Goal: Navigation & Orientation: Find specific page/section

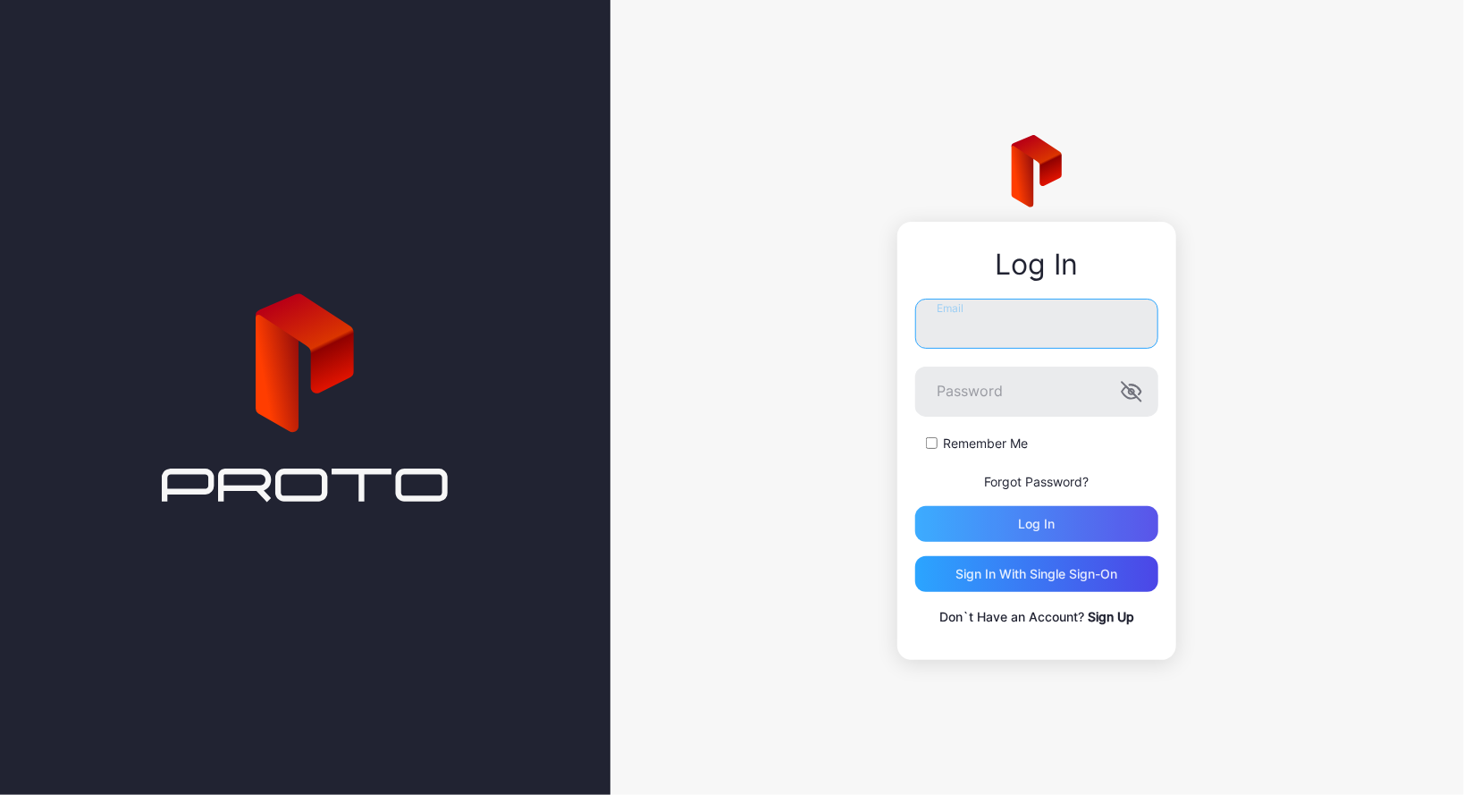
type input "**********"
click at [1038, 524] on div "Log in" at bounding box center [1037, 524] width 37 height 14
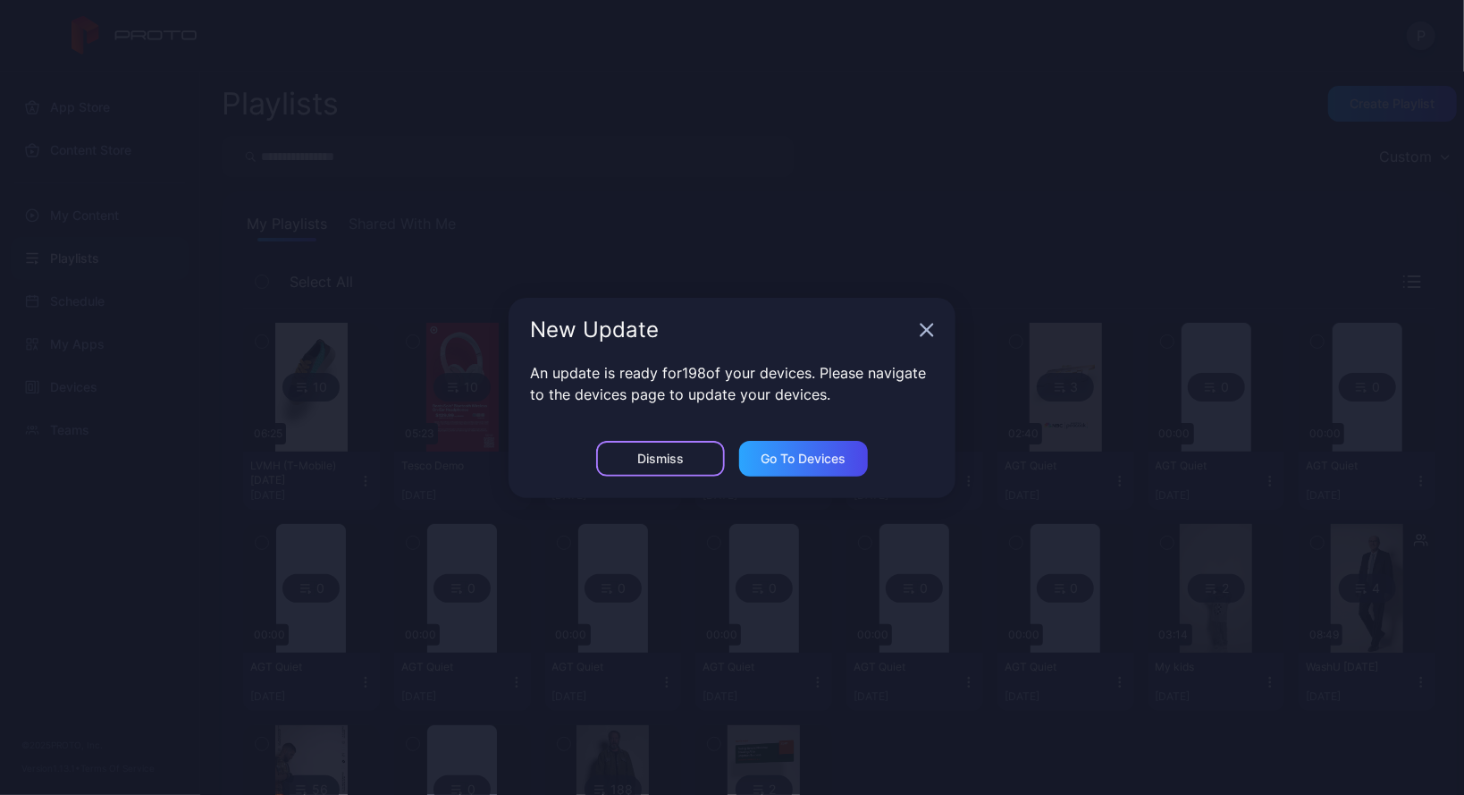
click at [681, 451] on div "Dismiss" at bounding box center [660, 458] width 46 height 14
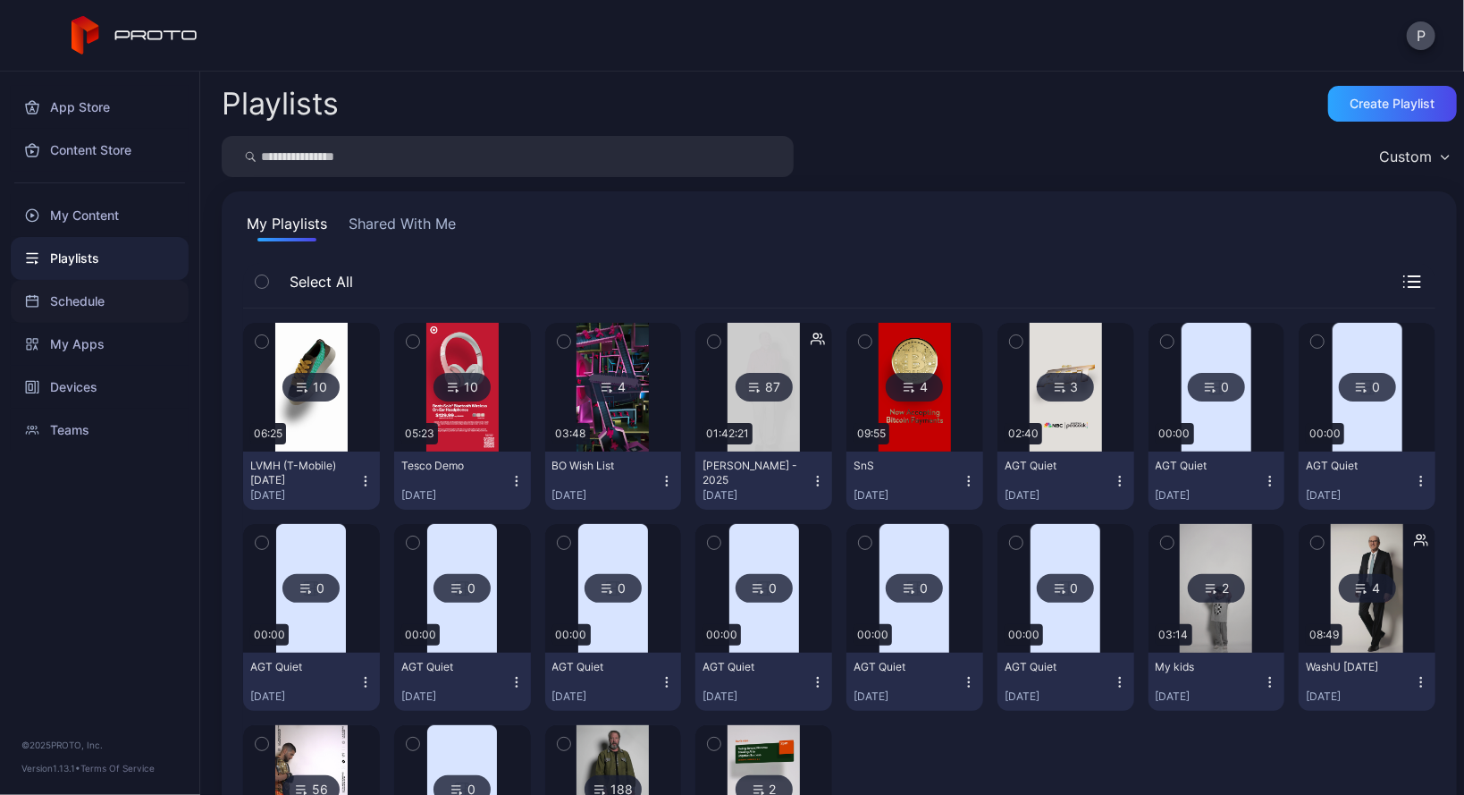
click at [55, 299] on div "Schedule" at bounding box center [100, 301] width 178 height 43
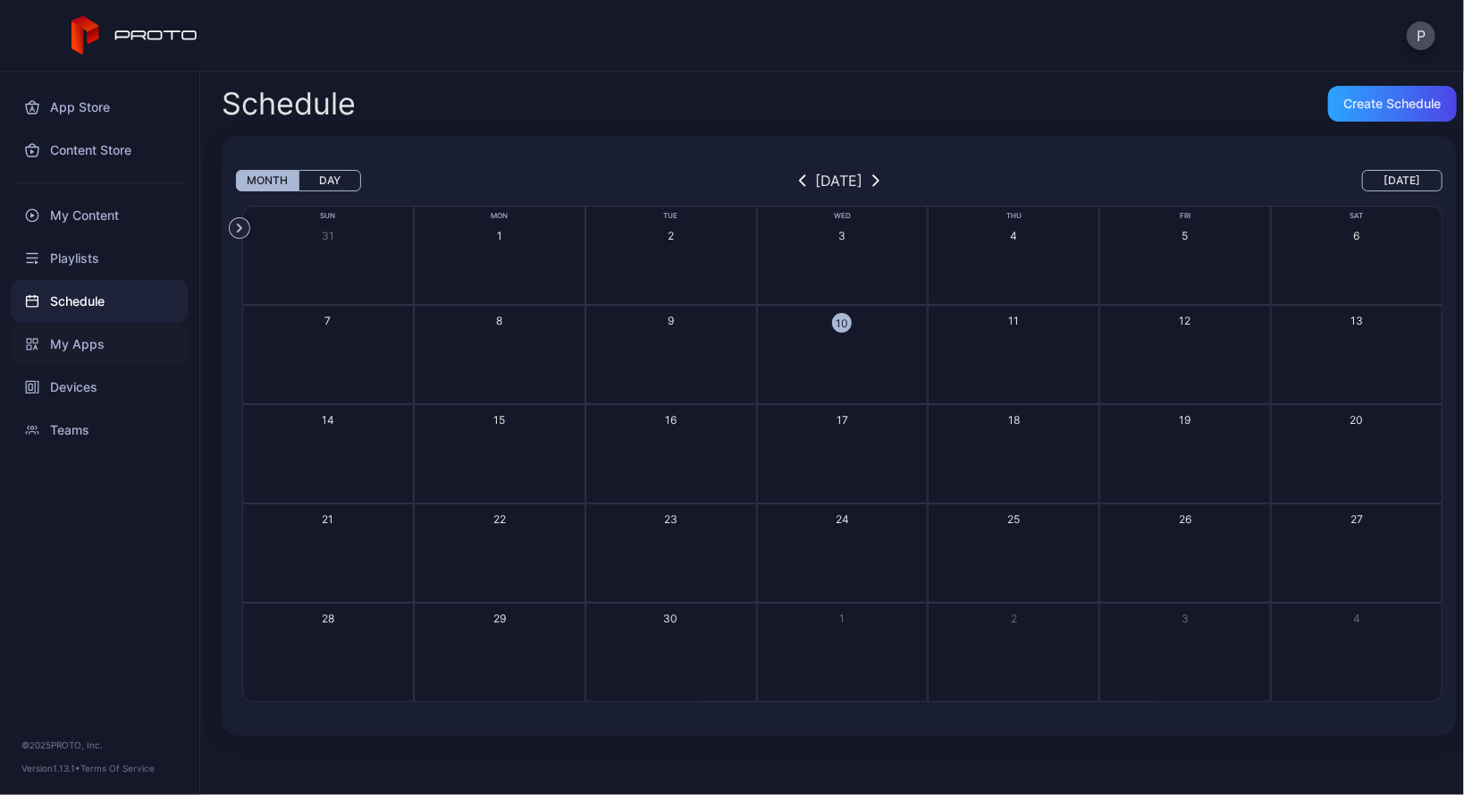
click at [82, 340] on div "My Apps" at bounding box center [100, 344] width 178 height 43
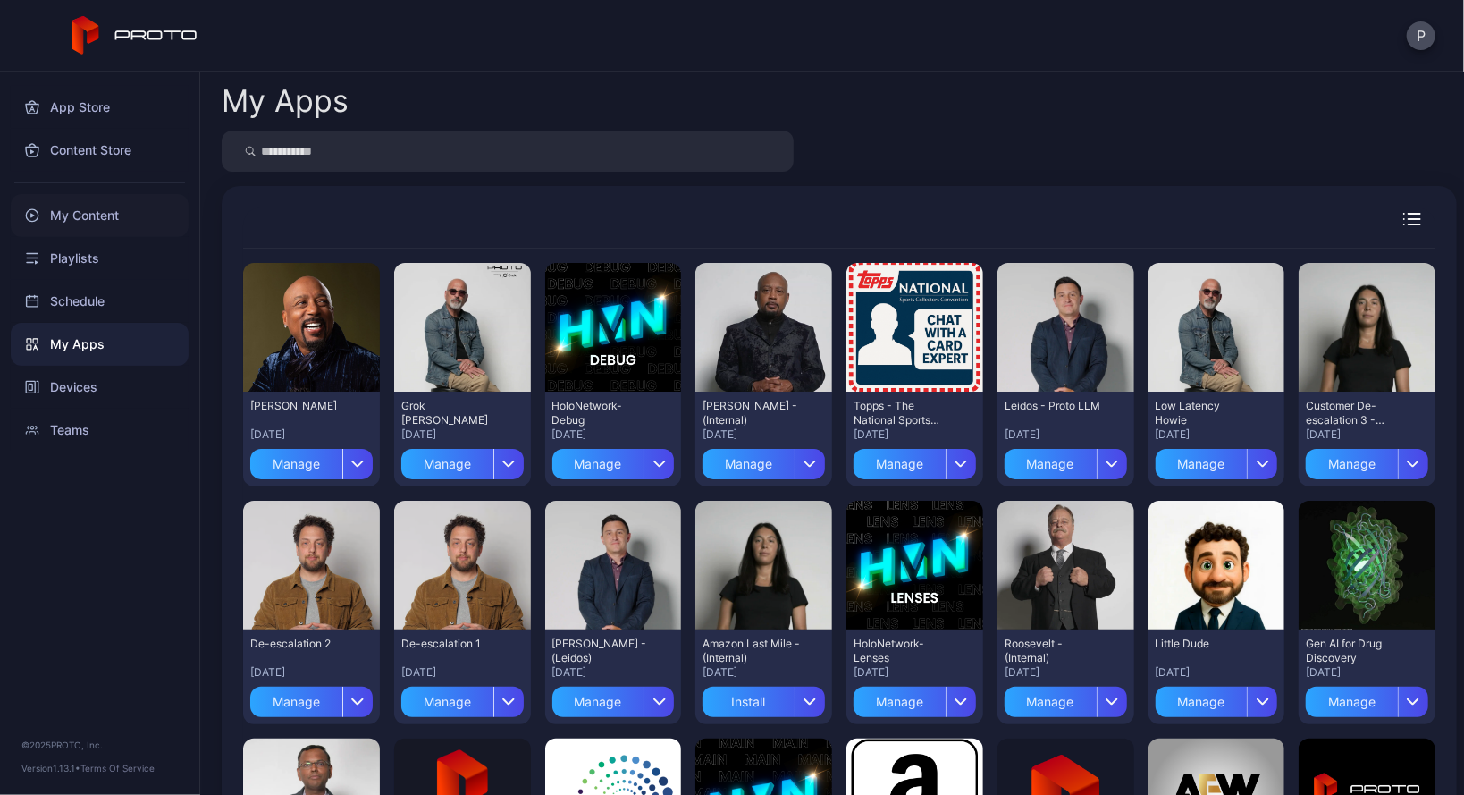
click at [117, 215] on div "My Content" at bounding box center [100, 215] width 178 height 43
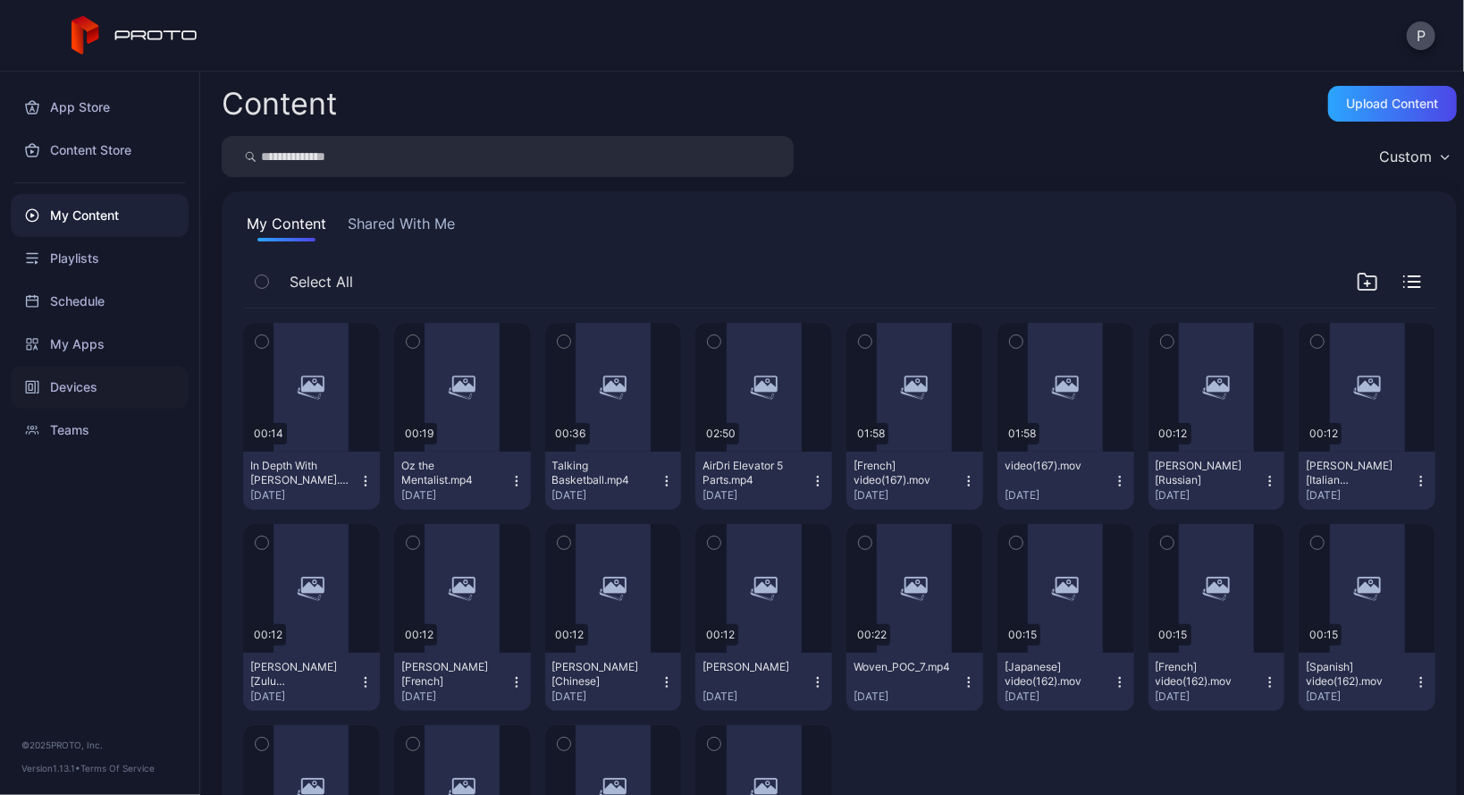
click at [77, 385] on div "Devices" at bounding box center [100, 387] width 178 height 43
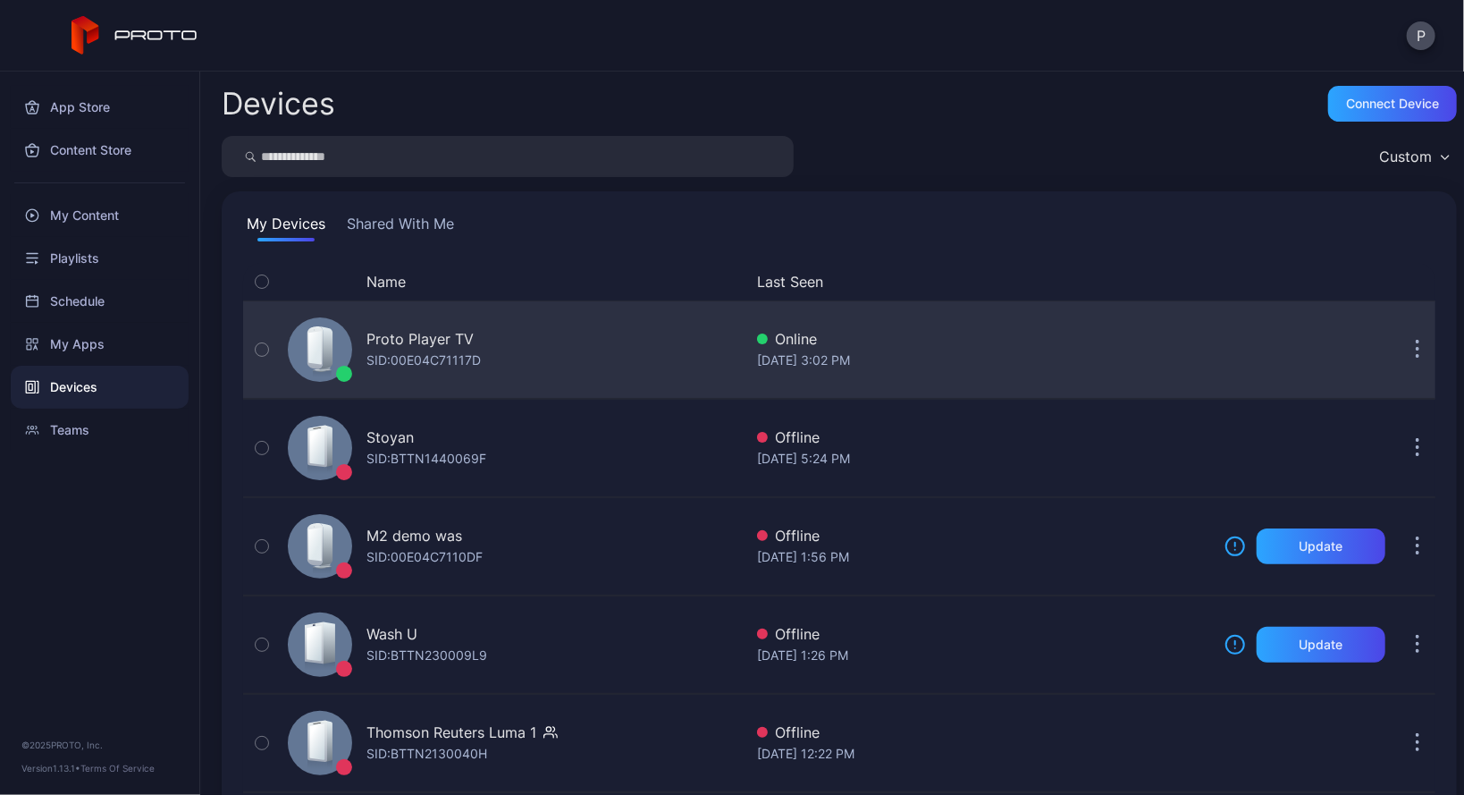
click at [440, 346] on div "Proto Player TV" at bounding box center [419, 338] width 107 height 21
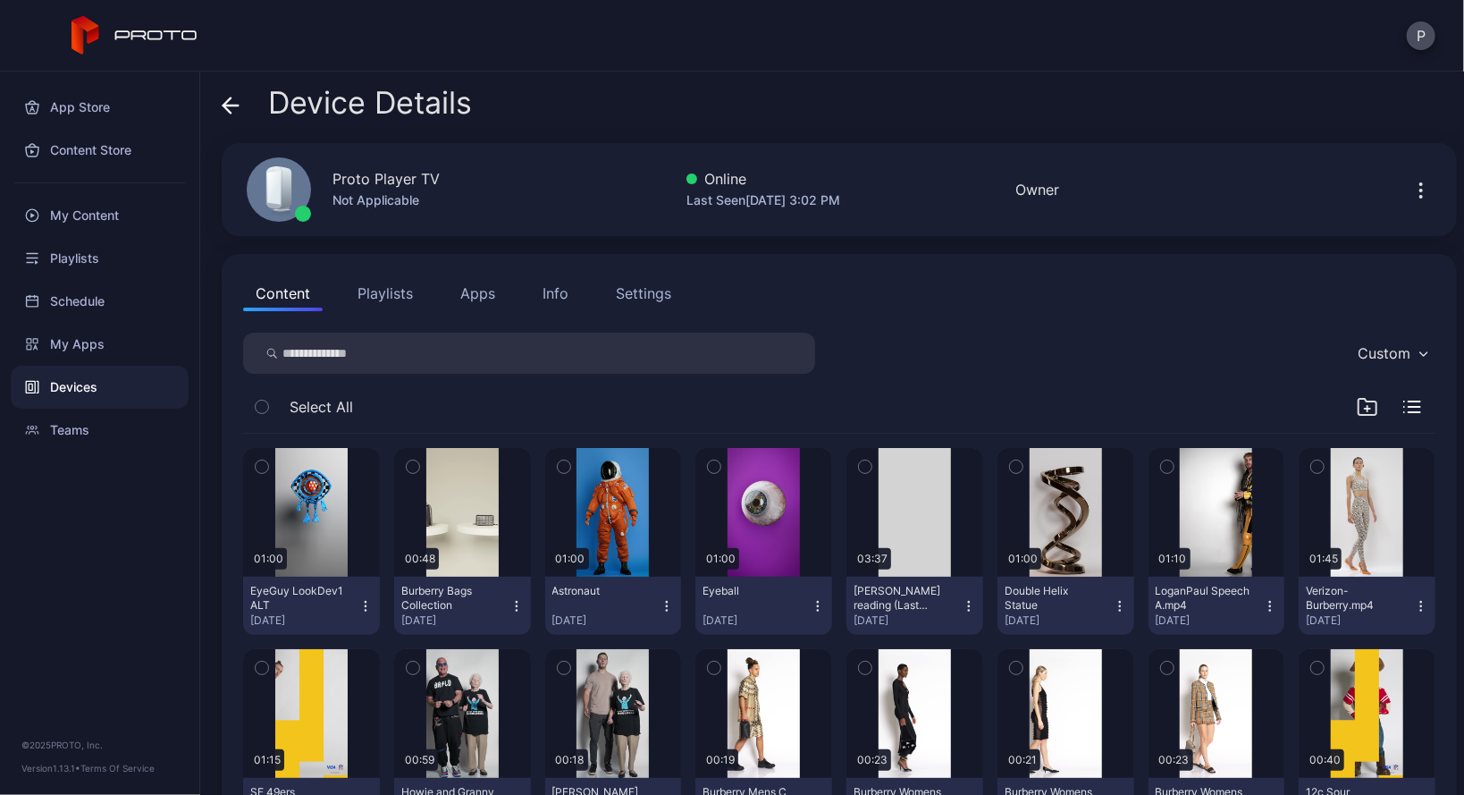
click at [672, 291] on button "Settings" at bounding box center [643, 293] width 80 height 36
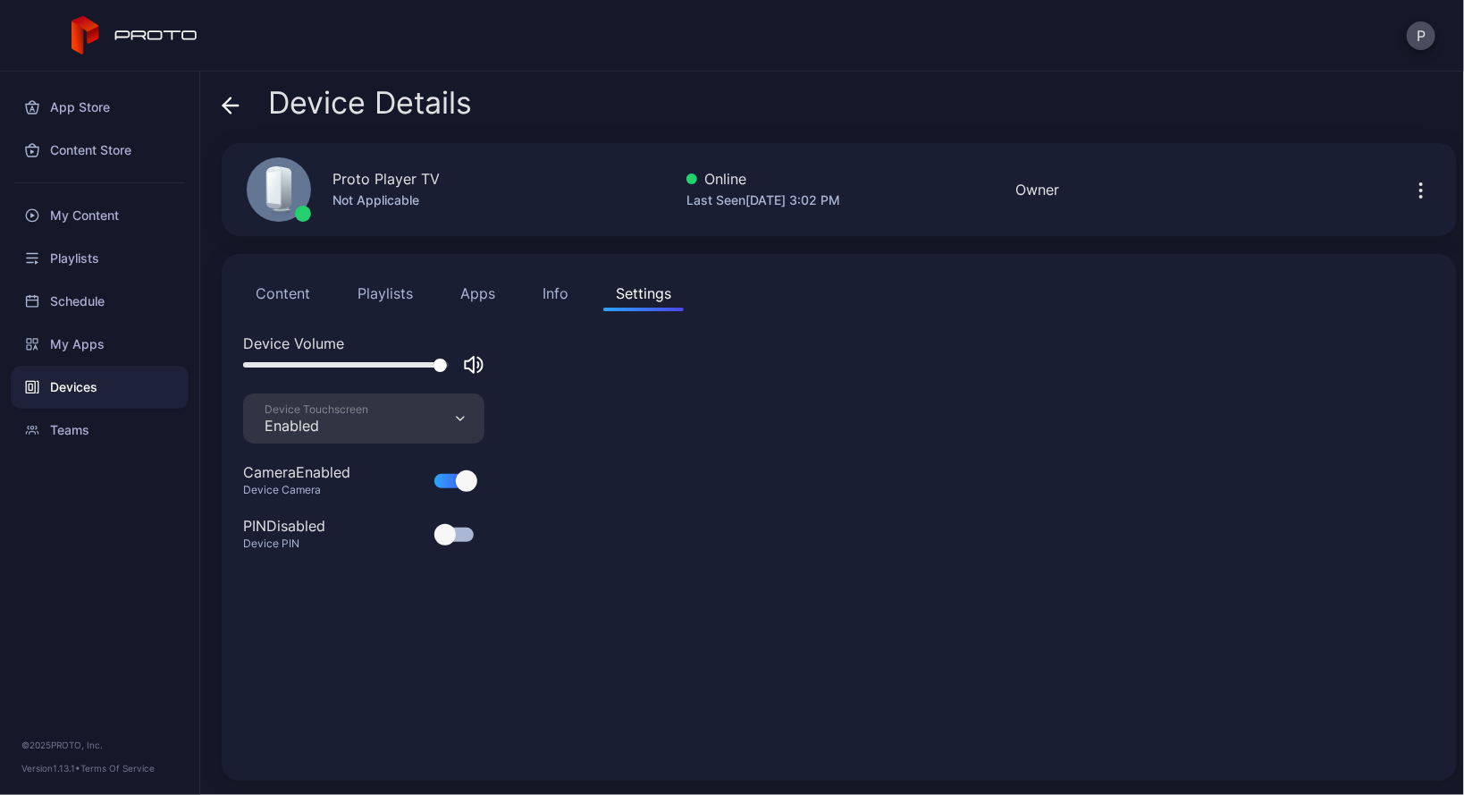
click at [548, 292] on div "Info" at bounding box center [556, 292] width 26 height 21
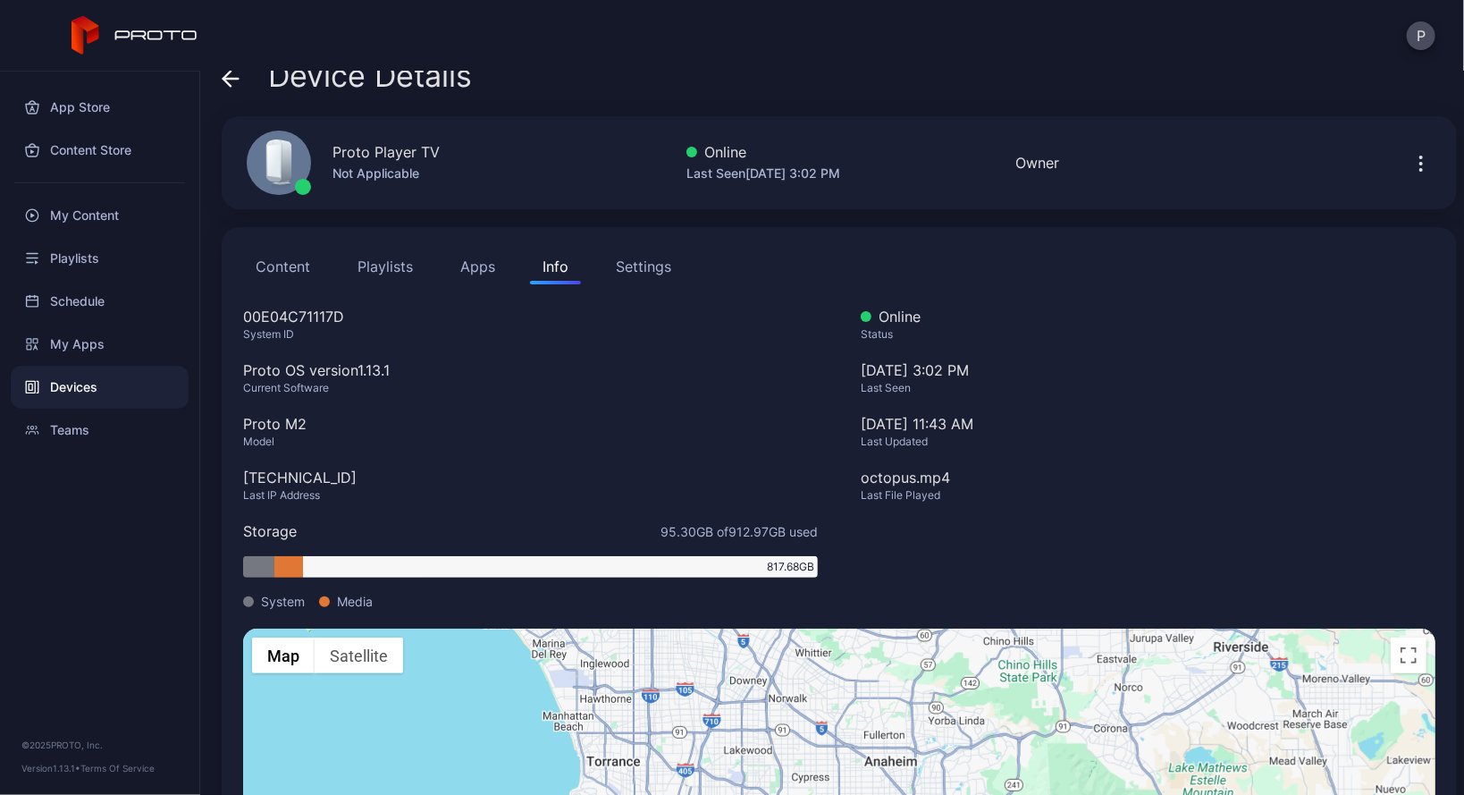
scroll to position [143, 0]
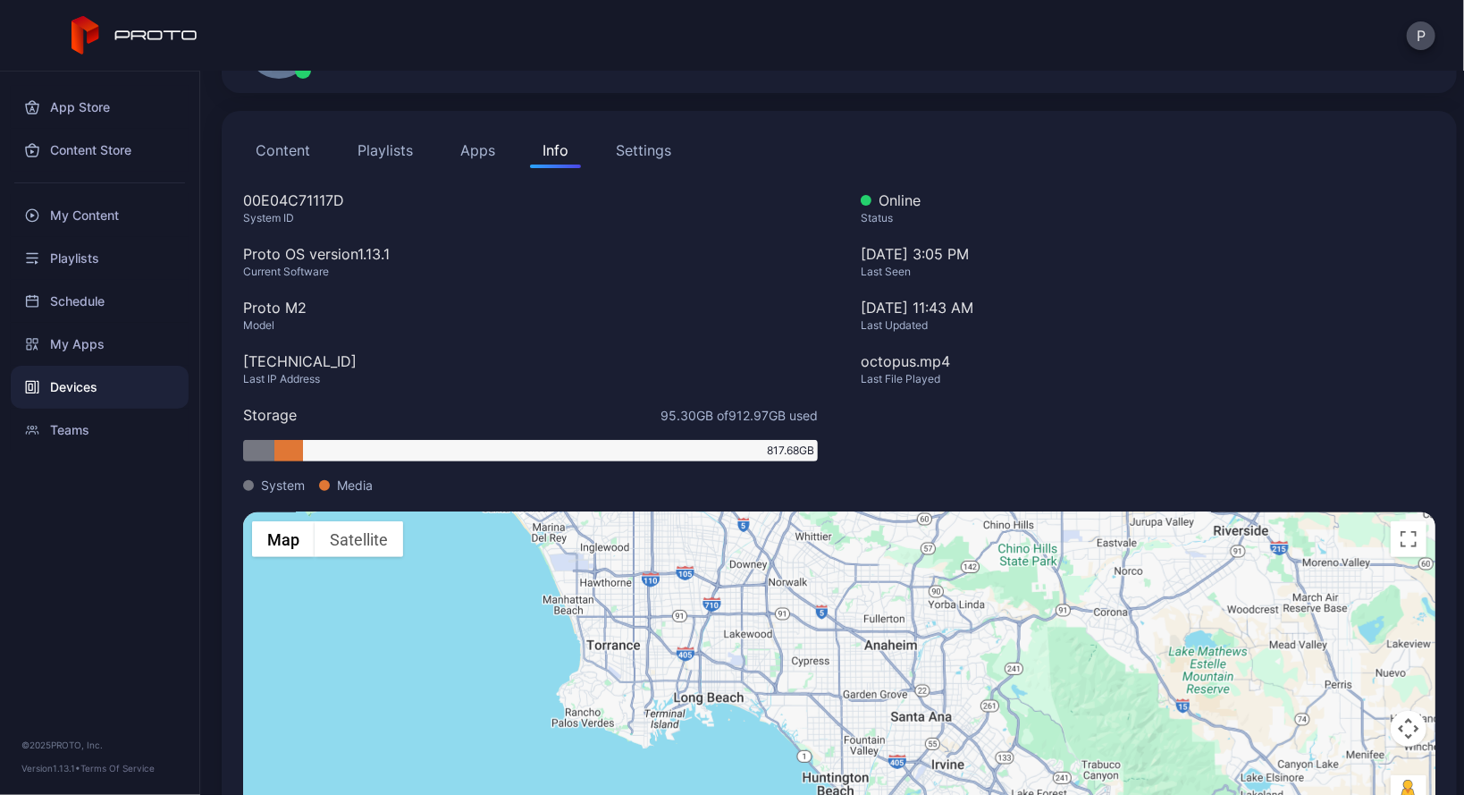
click at [489, 146] on button "Apps" at bounding box center [478, 150] width 60 height 36
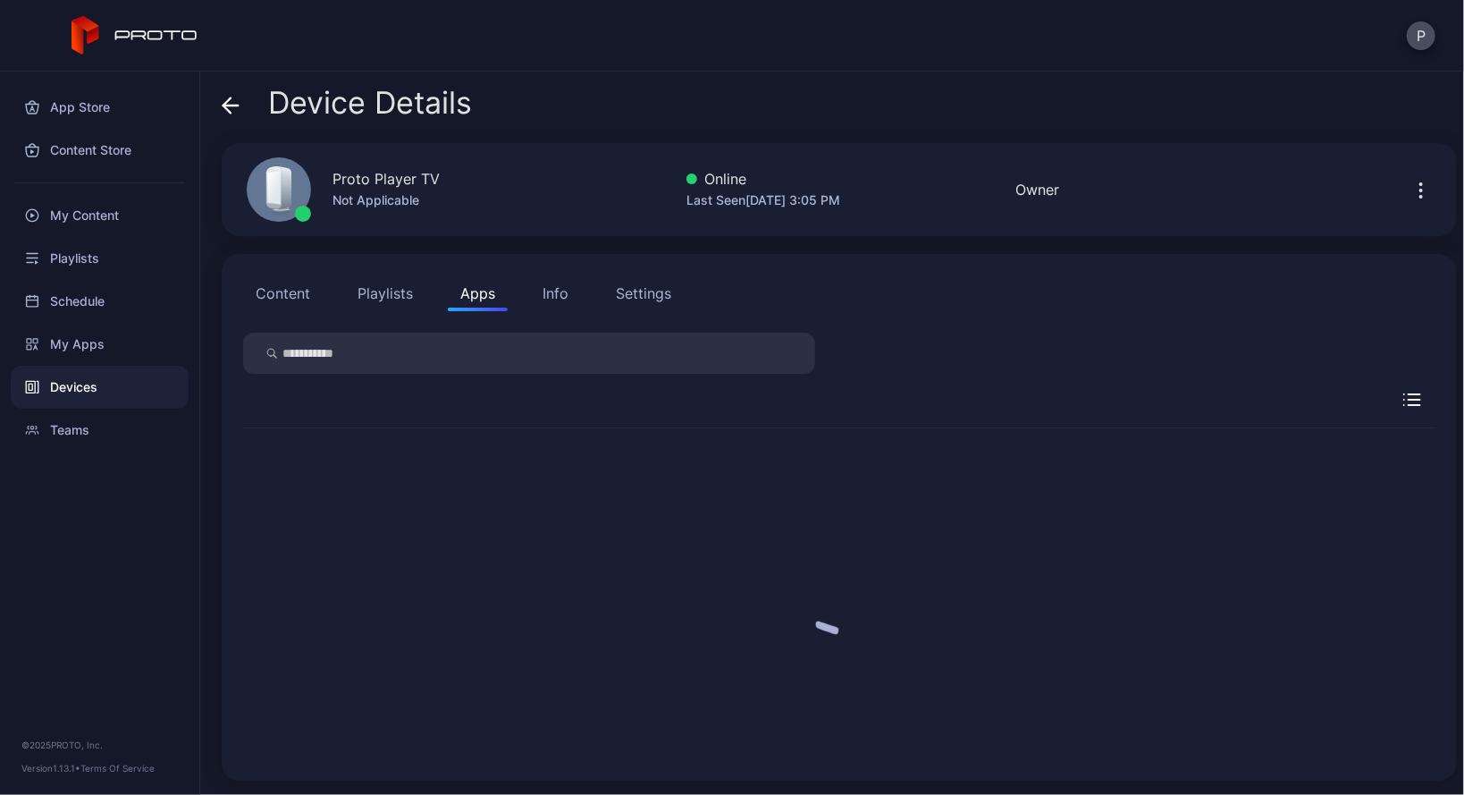
scroll to position [0, 0]
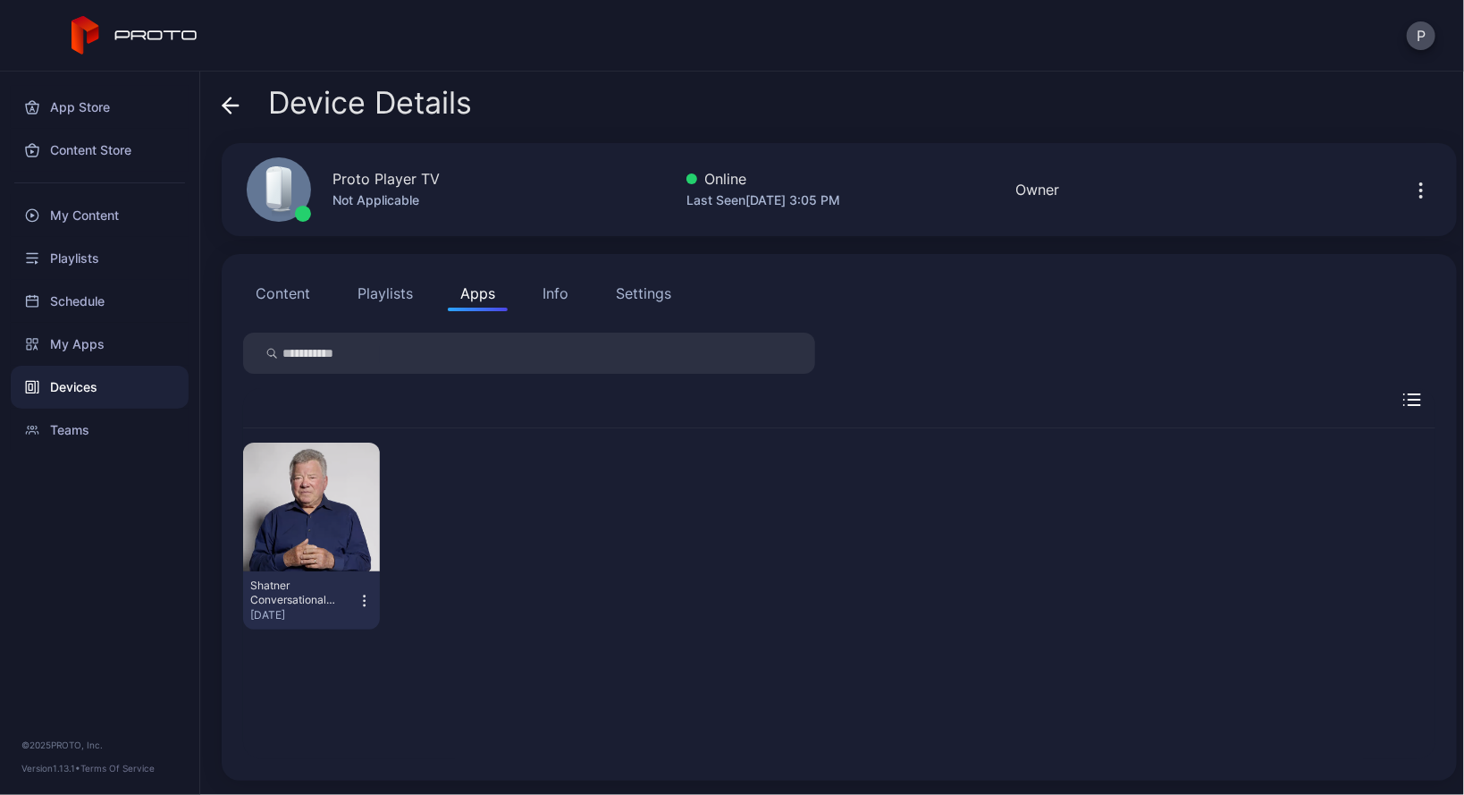
click at [386, 306] on button "Playlists" at bounding box center [385, 293] width 80 height 36
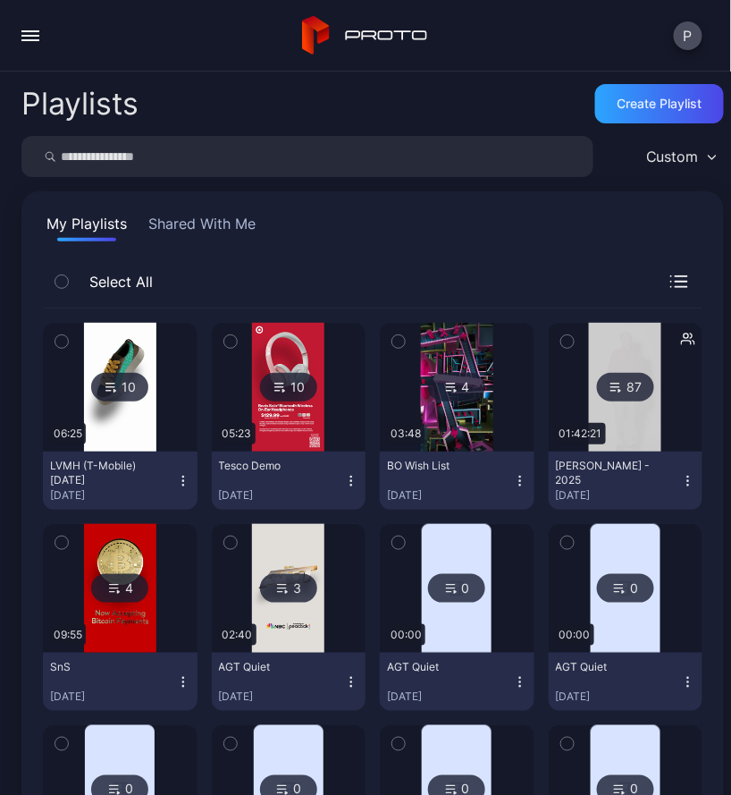
click at [38, 39] on div "button" at bounding box center [30, 40] width 18 height 2
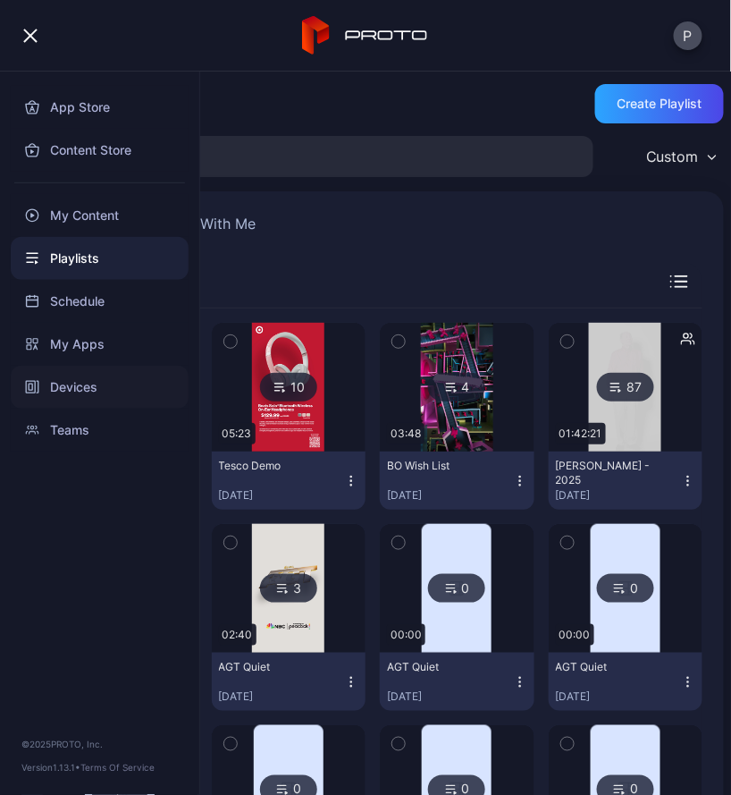
click at [80, 382] on div "Devices" at bounding box center [100, 387] width 178 height 43
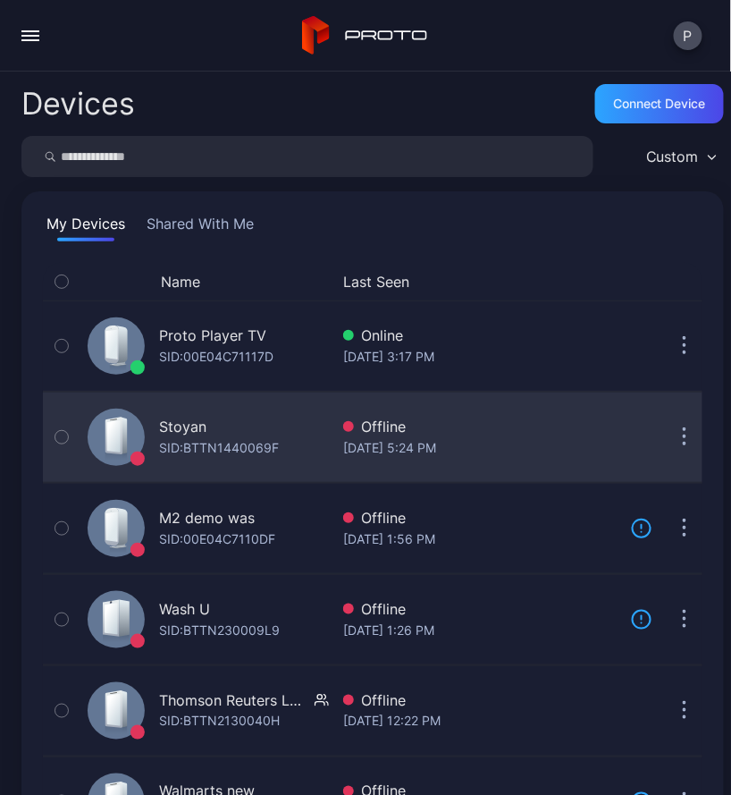
click at [221, 447] on div "SID: BTTN1440069F" at bounding box center [219, 447] width 120 height 21
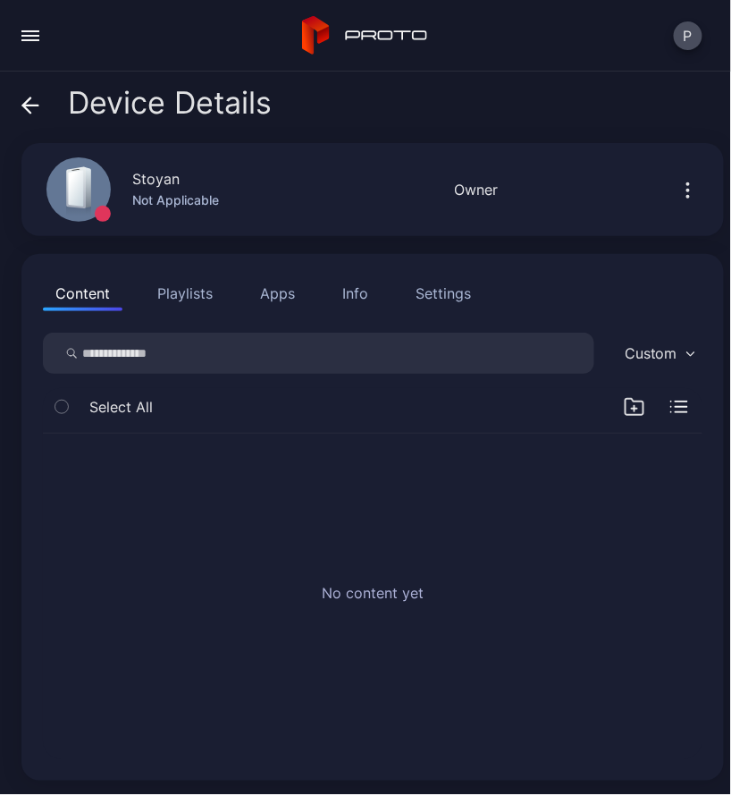
click at [441, 270] on div "Content Playlists Apps Info Settings Custom Select All No content yet" at bounding box center [372, 517] width 703 height 526
click at [448, 295] on div "Settings" at bounding box center [443, 292] width 55 height 21
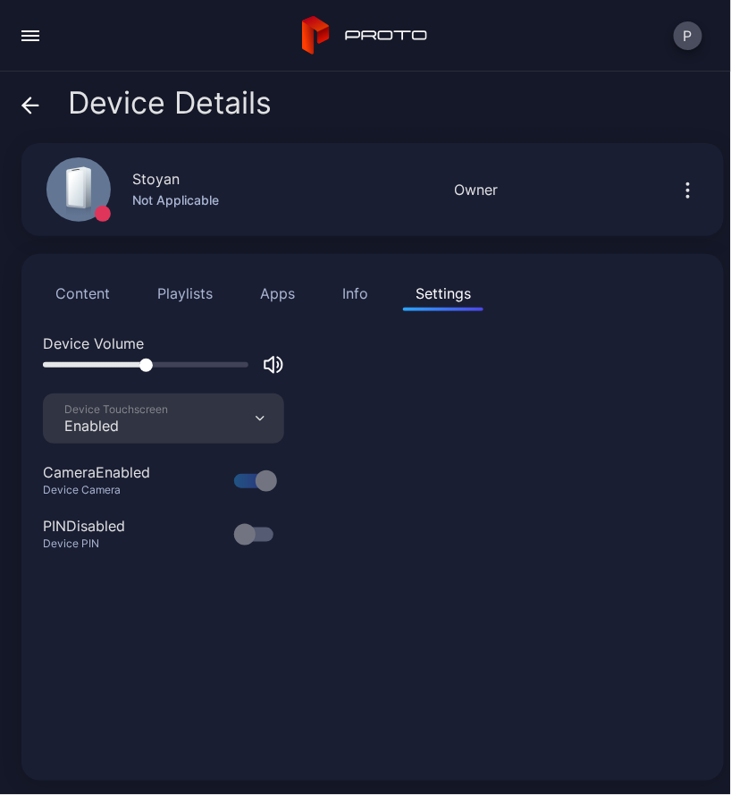
click at [372, 290] on button "Info" at bounding box center [355, 293] width 51 height 36
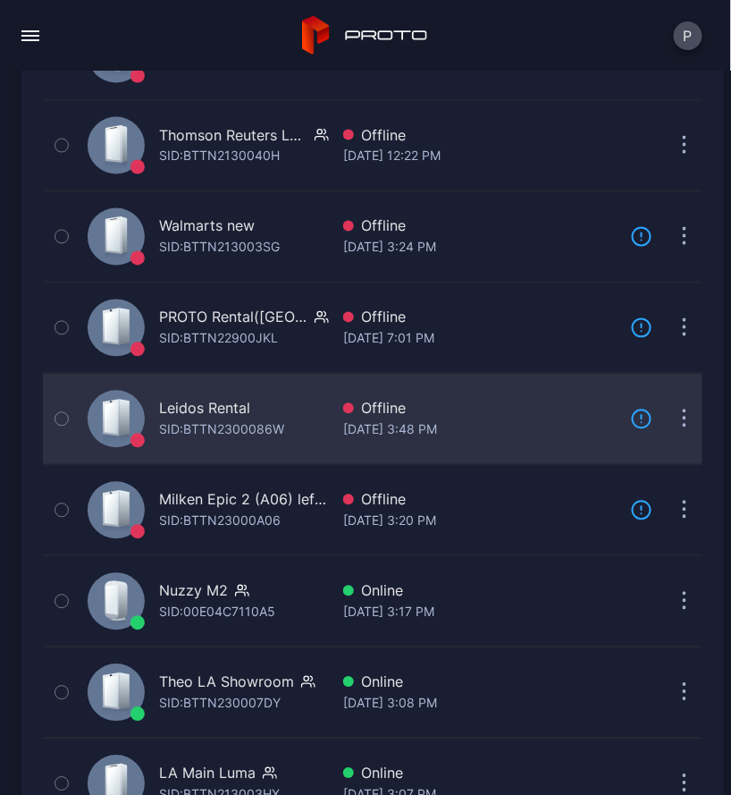
scroll to position [572, 0]
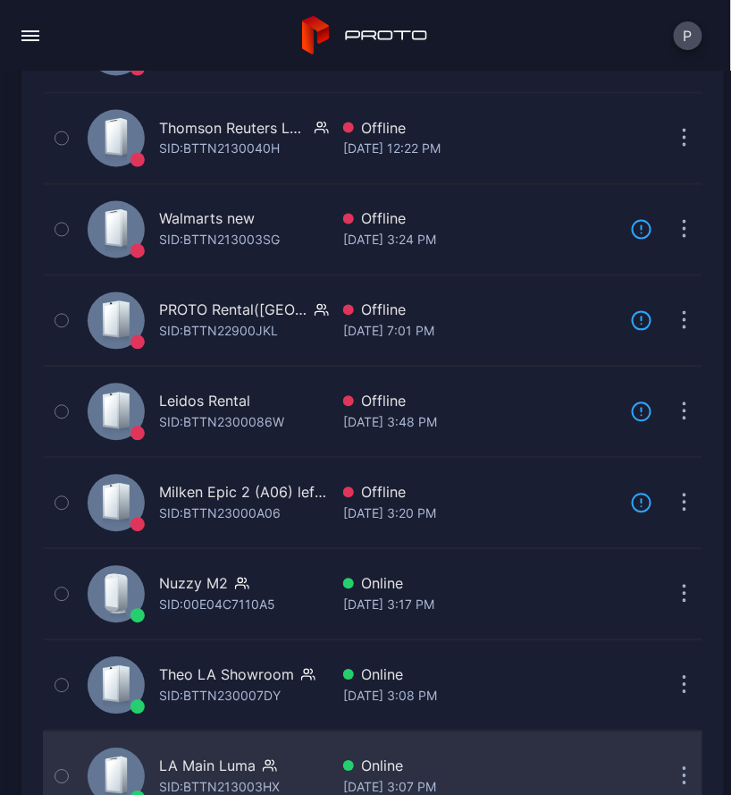
click at [262, 777] on div "SID: BTTN213003HX" at bounding box center [219, 787] width 121 height 21
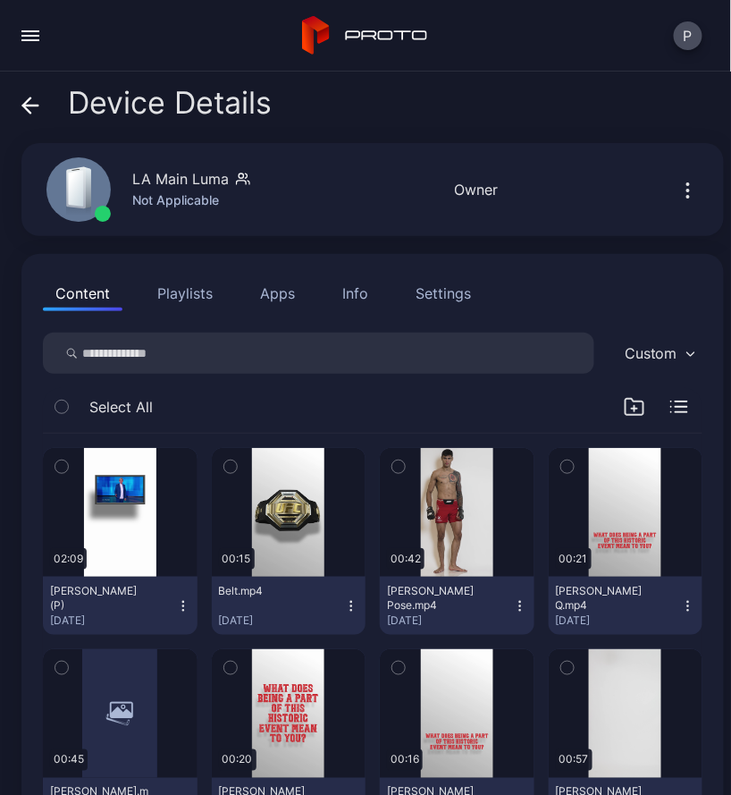
click at [354, 296] on div "Info" at bounding box center [355, 292] width 26 height 21
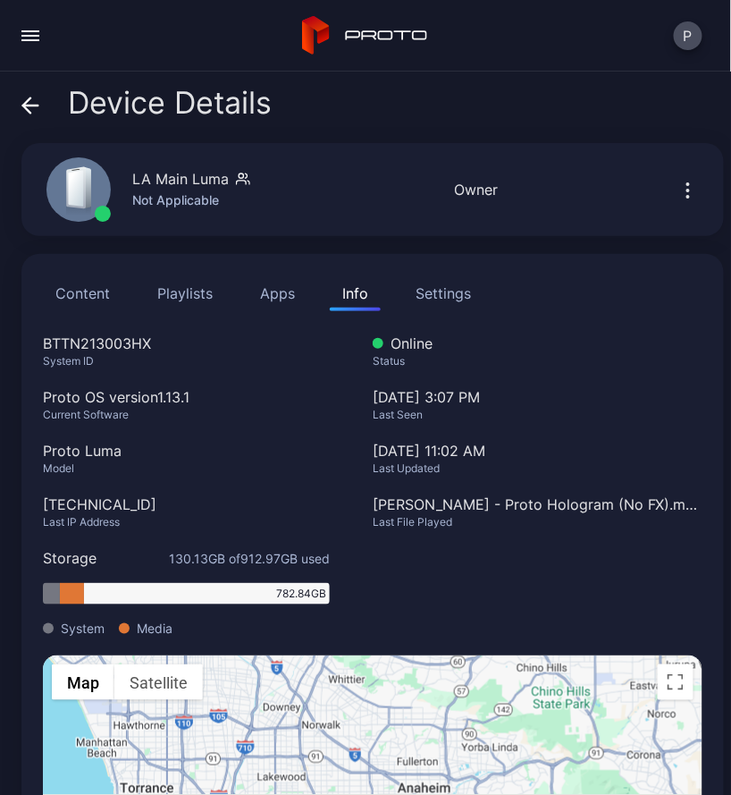
click at [451, 287] on div "Settings" at bounding box center [443, 292] width 55 height 21
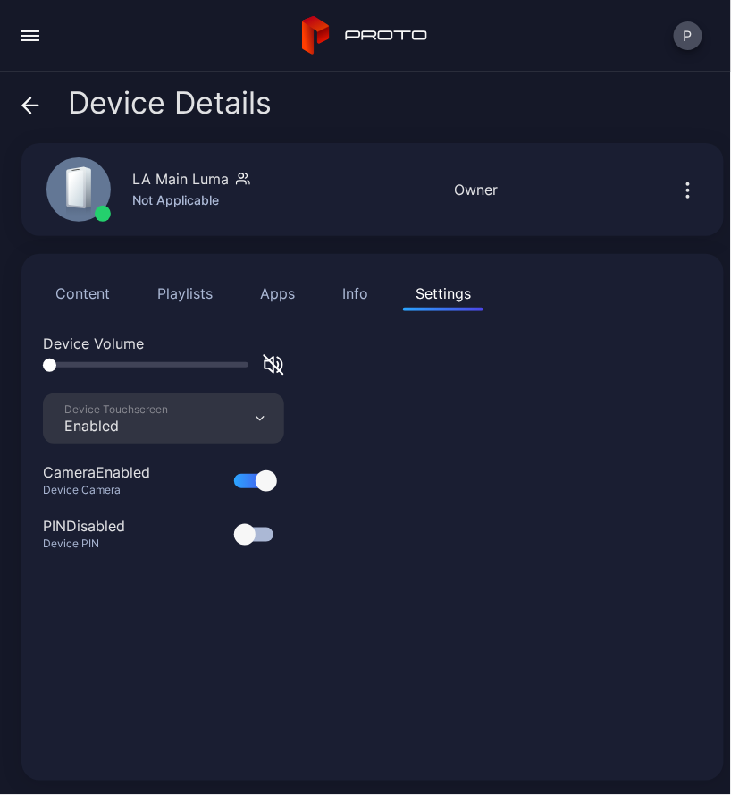
click at [678, 189] on icon "button" at bounding box center [688, 190] width 21 height 21
click at [398, 540] on div "Device Volume Device Touchscreen Enabled Camera Enabled Device Camera PIN Disab…" at bounding box center [373, 546] width 660 height 426
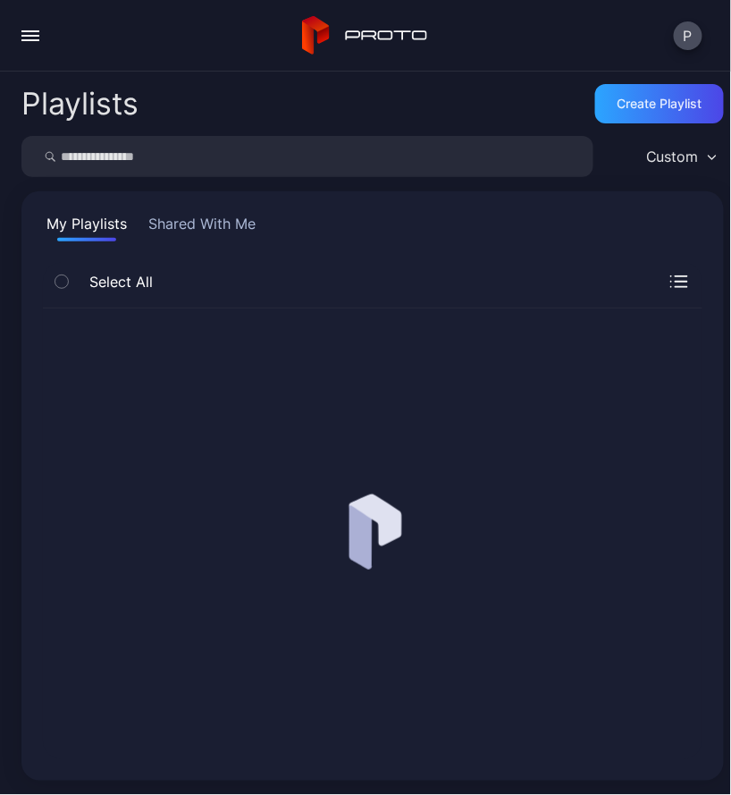
click at [31, 46] on button "button" at bounding box center [31, 36] width 36 height 36
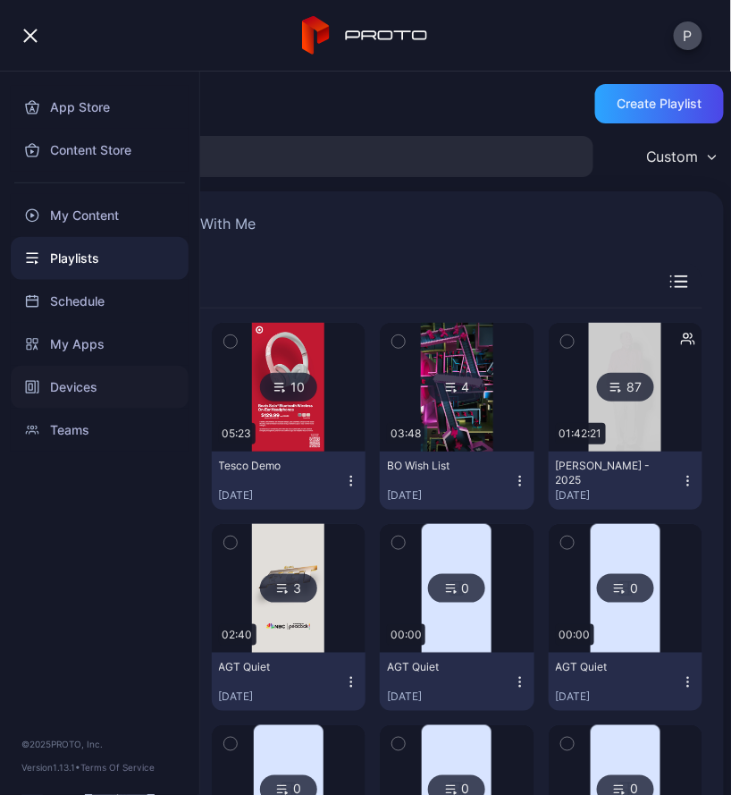
click at [91, 375] on div "Devices" at bounding box center [100, 387] width 178 height 43
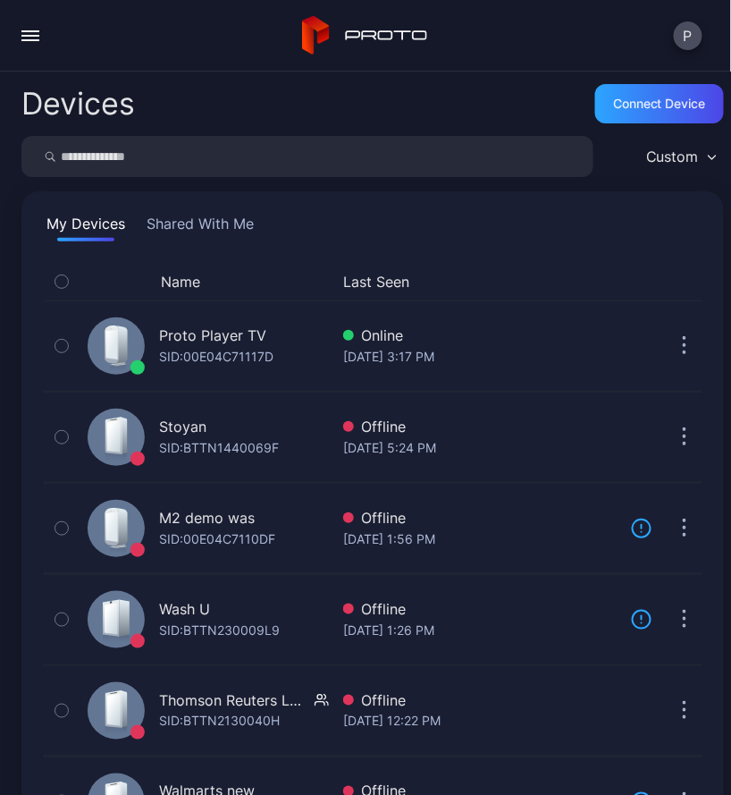
click at [181, 157] on input "search" at bounding box center [307, 156] width 572 height 41
paste input "**********"
type input "**********"
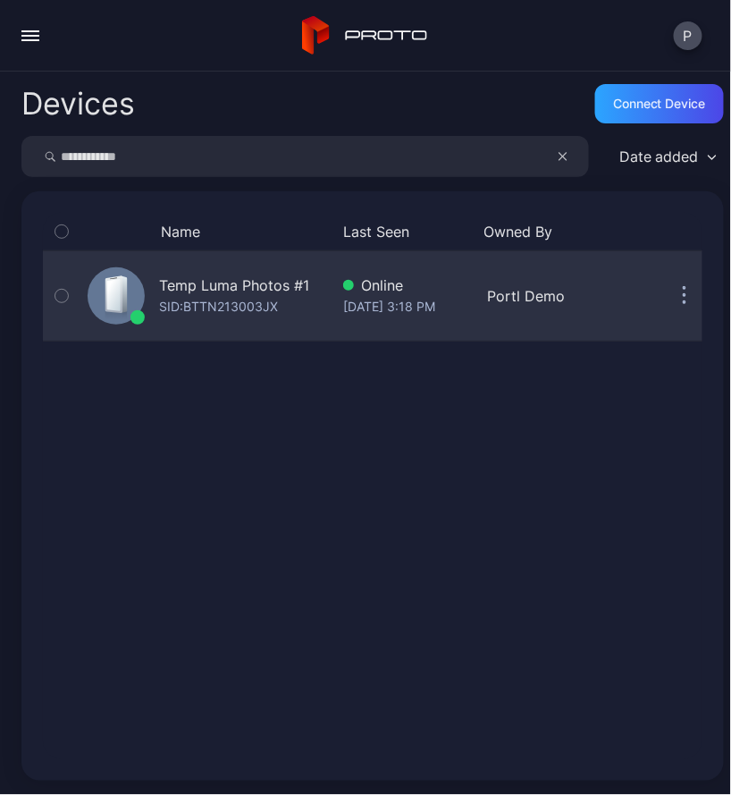
click at [237, 318] on div "Temp Luma Photos #1 SID: BTTN213003JX" at bounding box center [204, 296] width 248 height 82
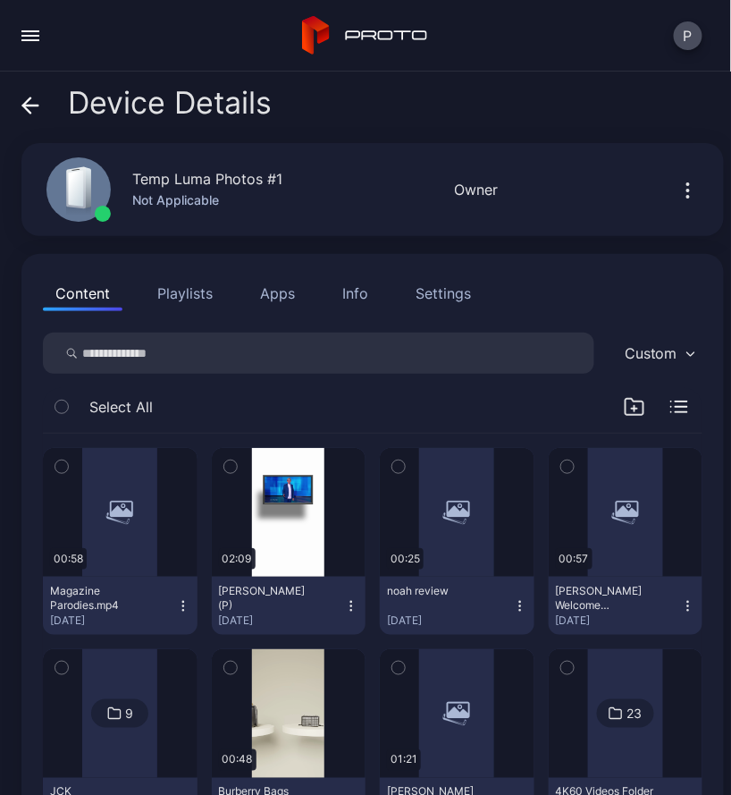
click at [352, 286] on div "Info" at bounding box center [355, 292] width 26 height 21
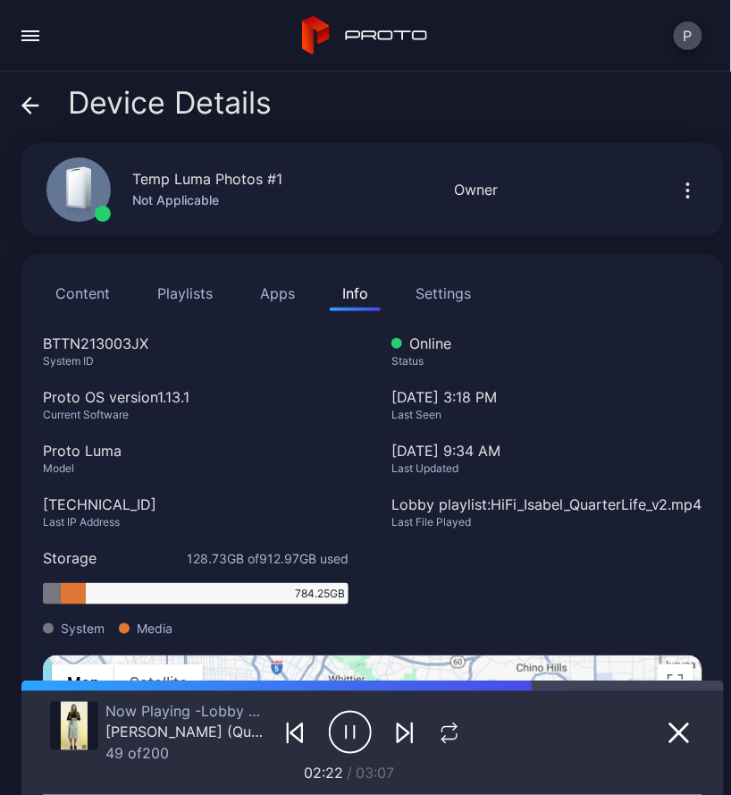
click at [424, 295] on div "Settings" at bounding box center [443, 292] width 55 height 21
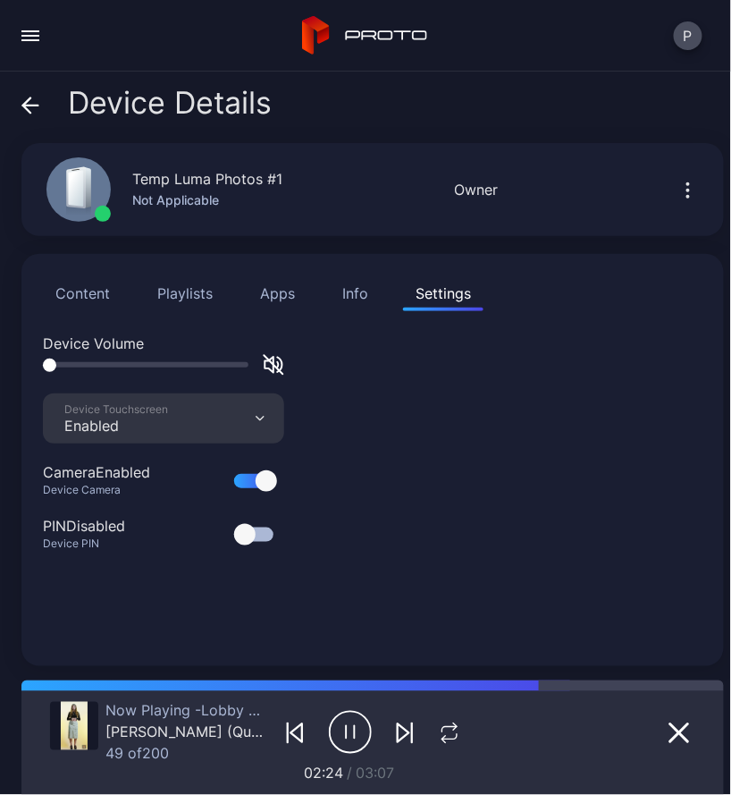
click at [375, 297] on button "Info" at bounding box center [355, 293] width 51 height 36
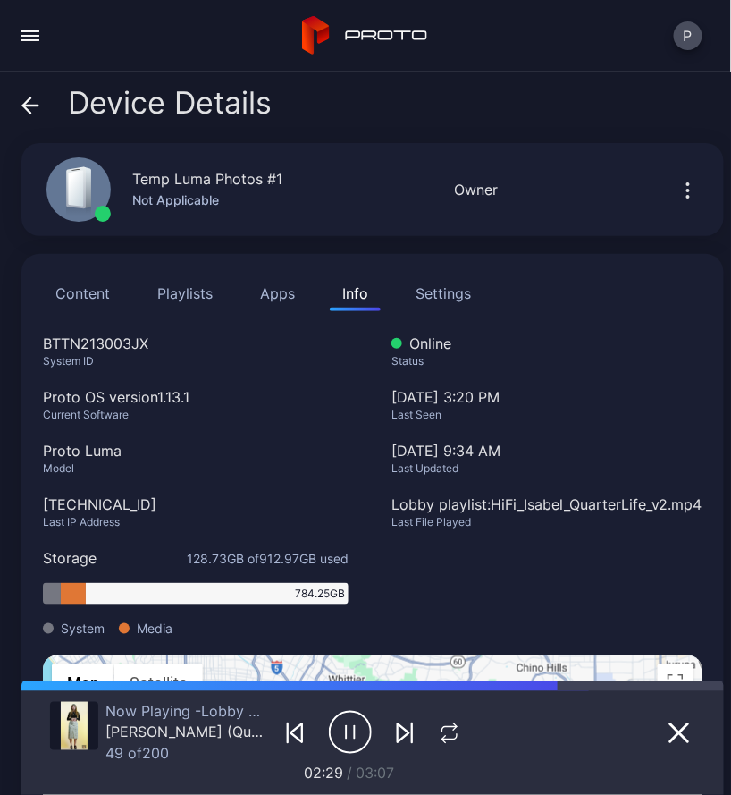
click at [678, 189] on icon "button" at bounding box center [688, 190] width 21 height 21
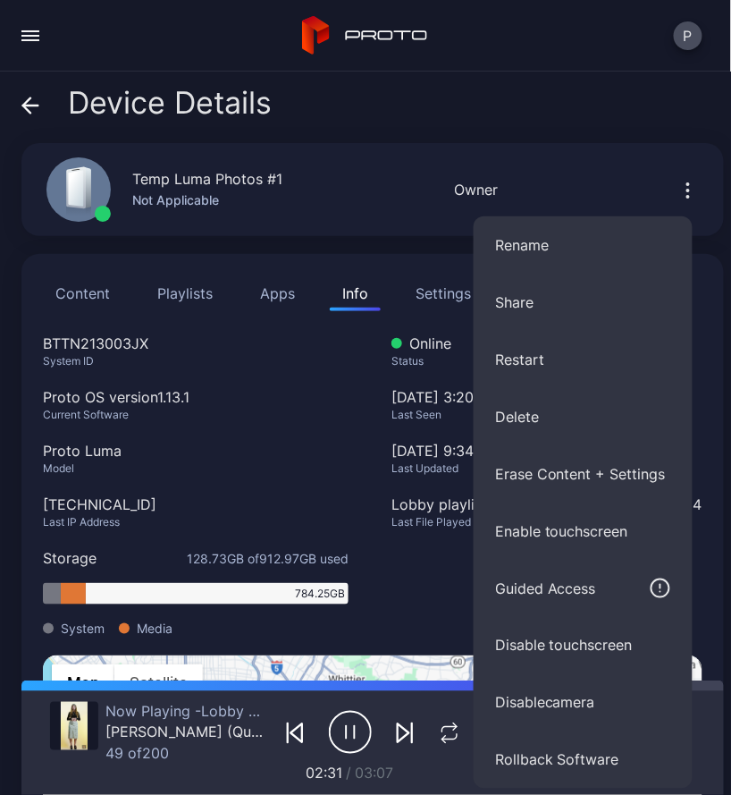
click at [678, 186] on icon "button" at bounding box center [688, 190] width 21 height 21
